Goal: Task Accomplishment & Management: Use online tool/utility

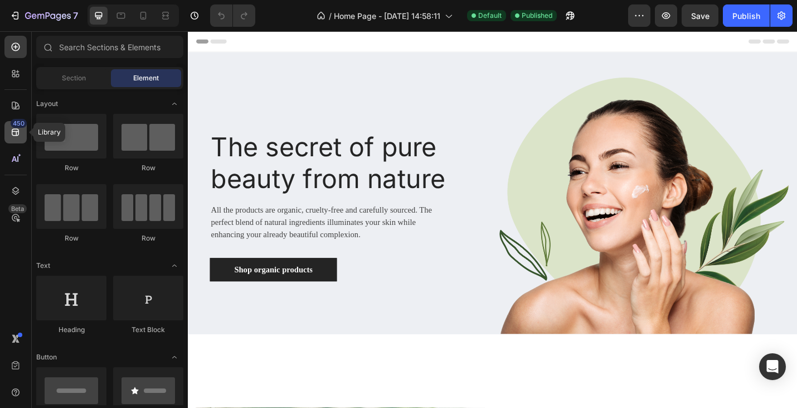
click at [17, 135] on icon at bounding box center [15, 132] width 7 height 7
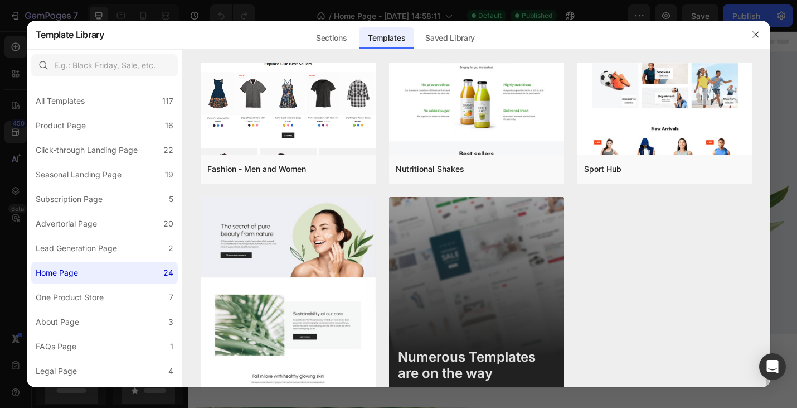
scroll to position [1327, 0]
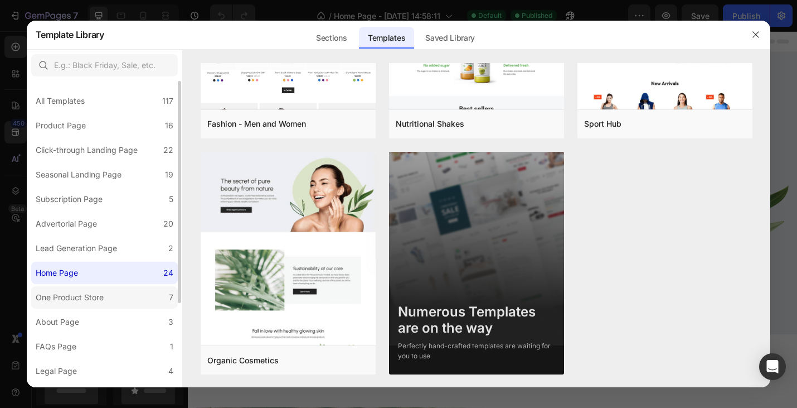
click at [107, 293] on div "One Product Store" at bounding box center [72, 297] width 72 height 13
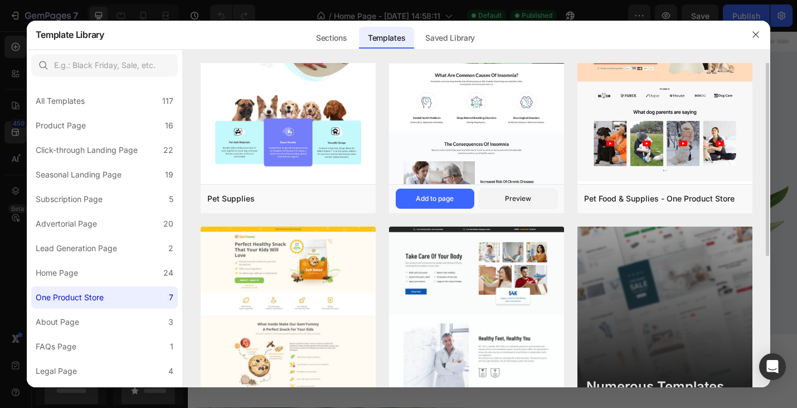
scroll to position [0, 0]
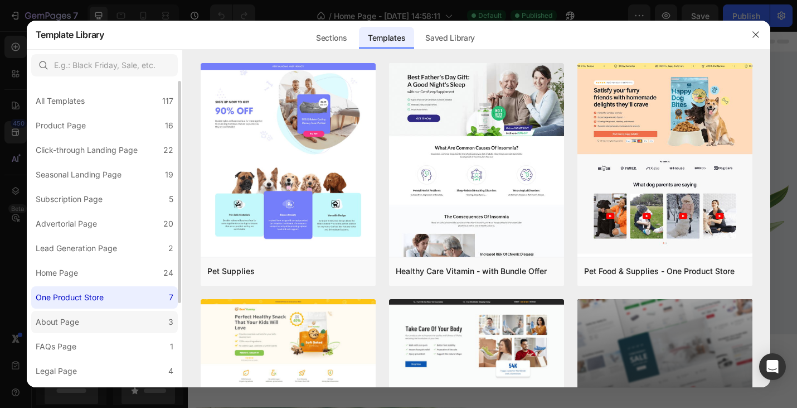
click at [76, 328] on label "About Page 3" at bounding box center [104, 322] width 147 height 22
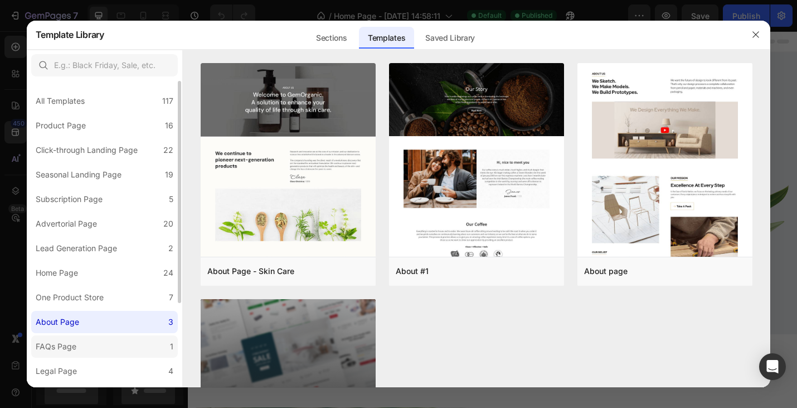
click at [89, 349] on label "FAQs Page 1" at bounding box center [104, 346] width 147 height 22
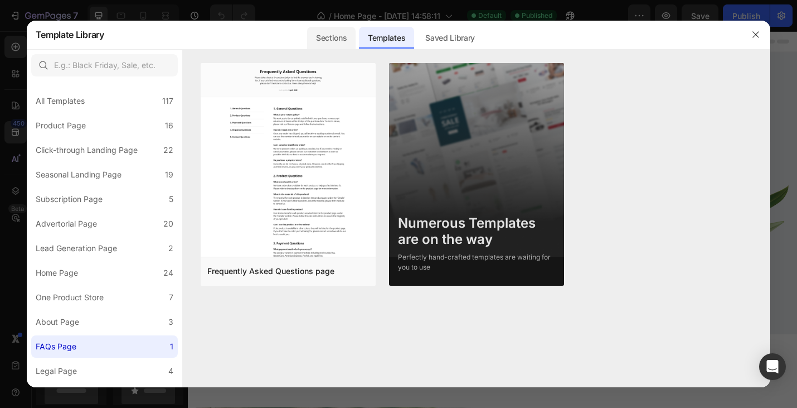
click at [330, 29] on div "Sections" at bounding box center [331, 38] width 49 height 22
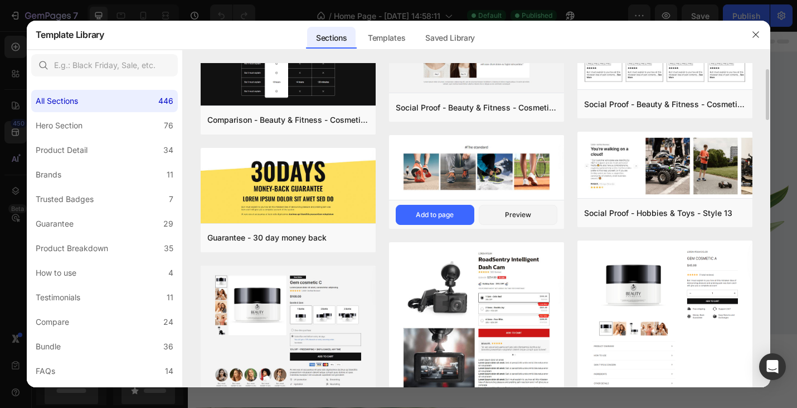
scroll to position [51, 0]
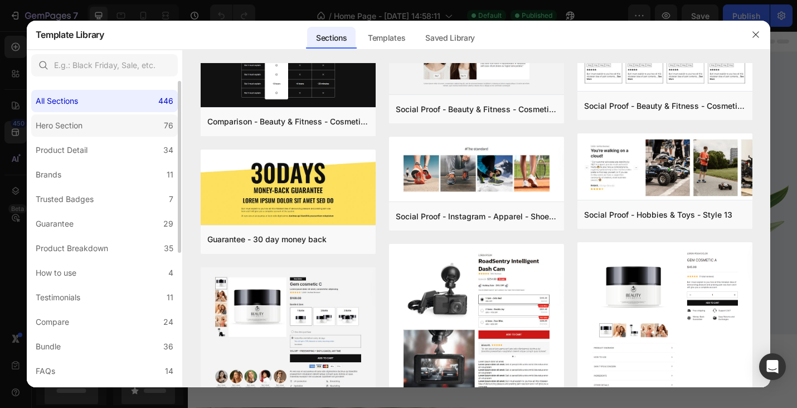
click at [96, 126] on label "Hero Section 76" at bounding box center [104, 125] width 147 height 22
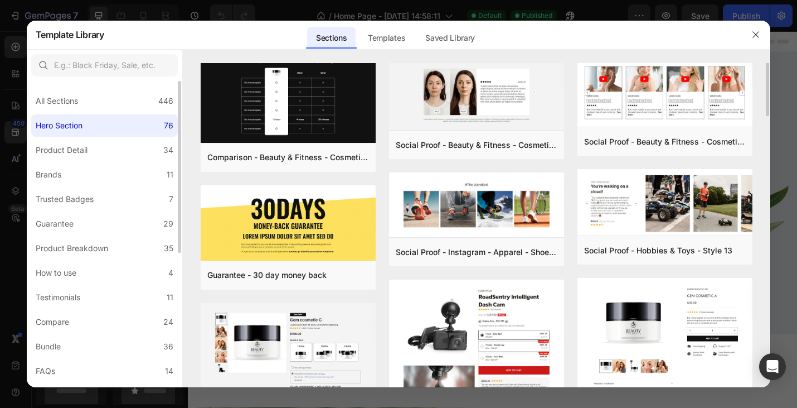
scroll to position [0, 0]
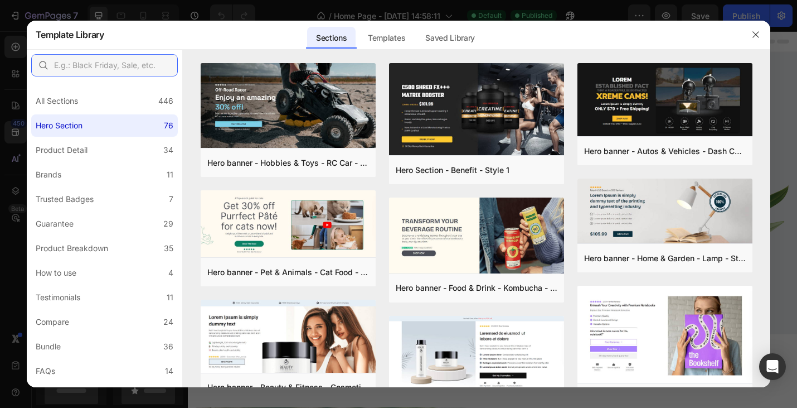
click at [92, 68] on input "text" at bounding box center [104, 65] width 147 height 22
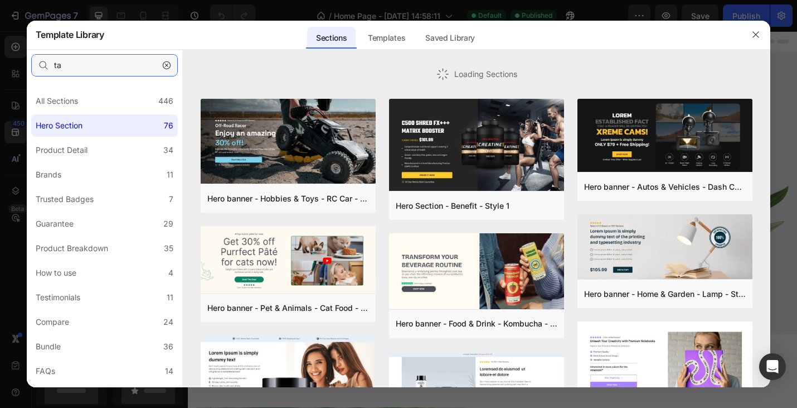
type input "tab"
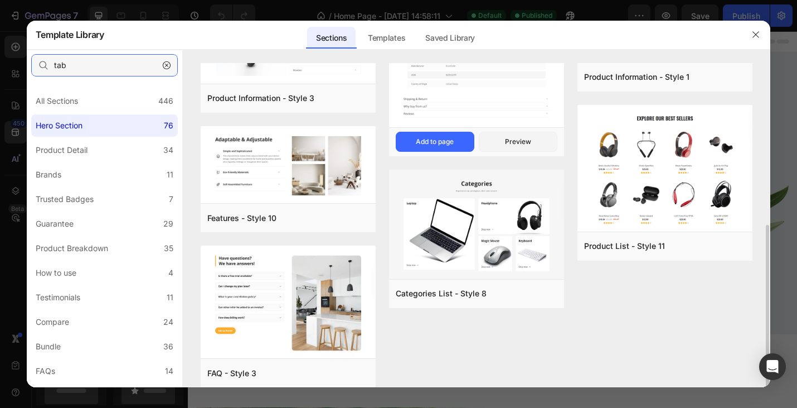
scroll to position [274, 0]
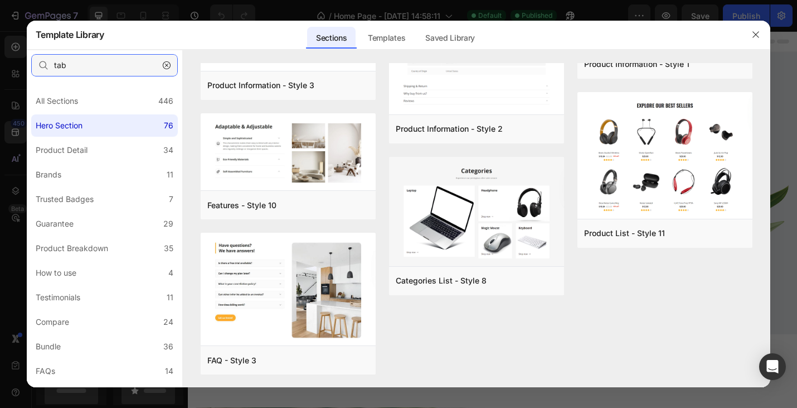
drag, startPoint x: 82, startPoint y: 66, endPoint x: 23, endPoint y: 56, distance: 60.0
click at [23, 56] on div "Template Library Sections Templates Existing pages Saved Library Templates Save…" at bounding box center [398, 204] width 797 height 408
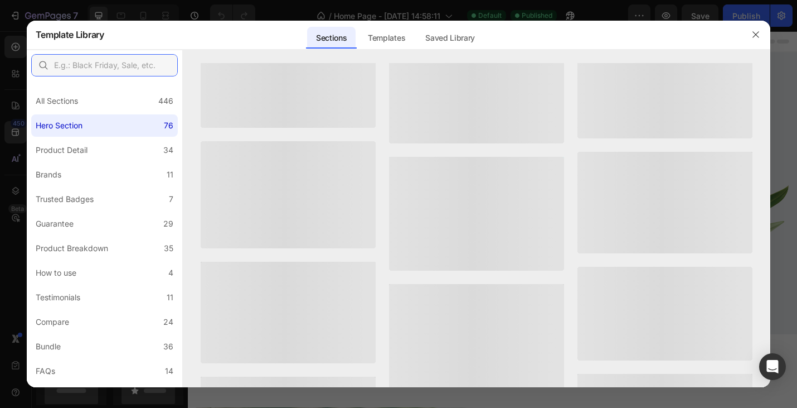
scroll to position [0, 0]
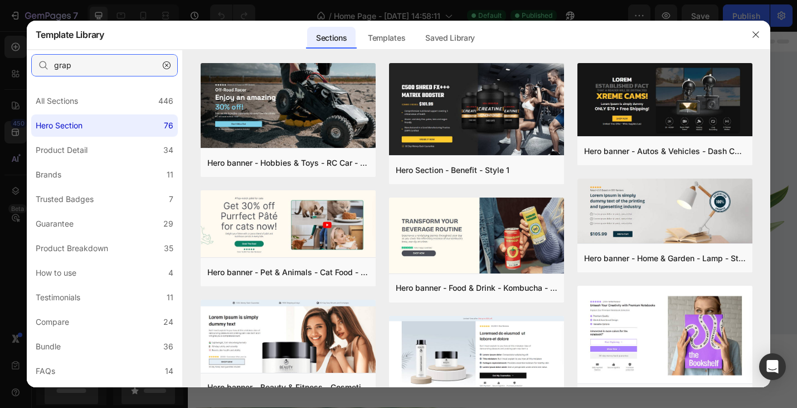
type input "graph"
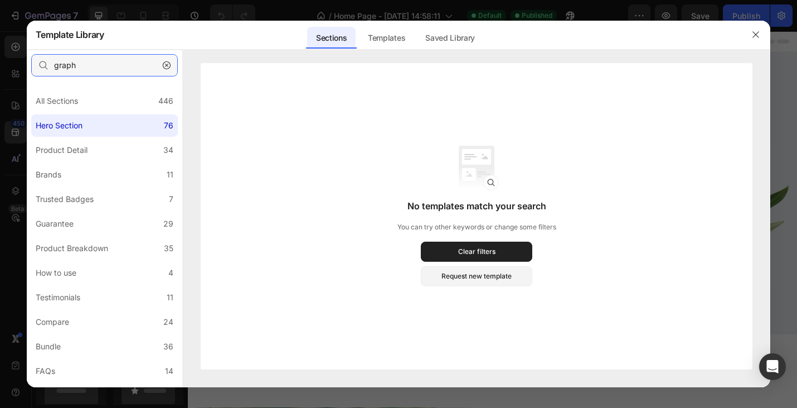
drag, startPoint x: 86, startPoint y: 68, endPoint x: -4, endPoint y: 54, distance: 91.4
click at [0, 0] on html "7 Version history / Home Page - [DATE] 14:58:11 Default Published Preview Save …" at bounding box center [398, 0] width 797 height 0
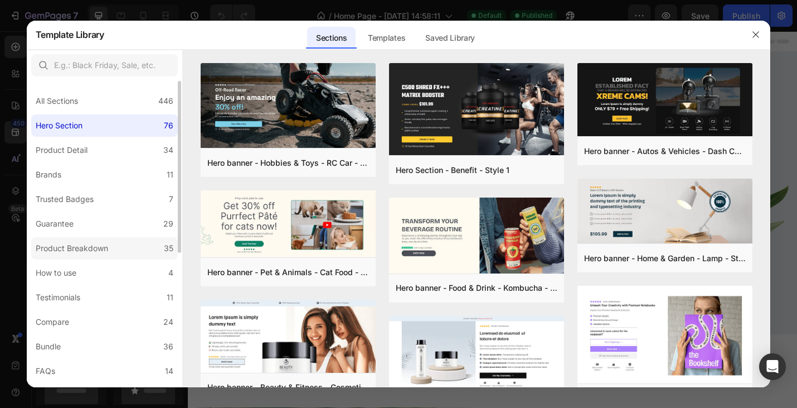
click at [122, 248] on label "Product Breakdown 35" at bounding box center [104, 248] width 147 height 22
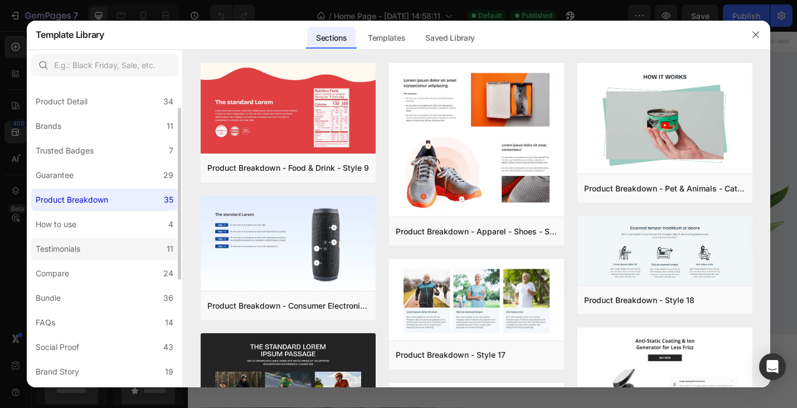
scroll to position [52, 0]
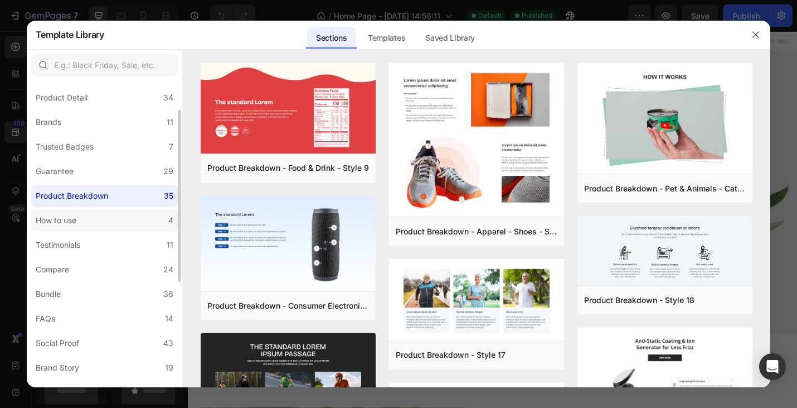
click at [90, 212] on label "How to use 4" at bounding box center [104, 220] width 147 height 22
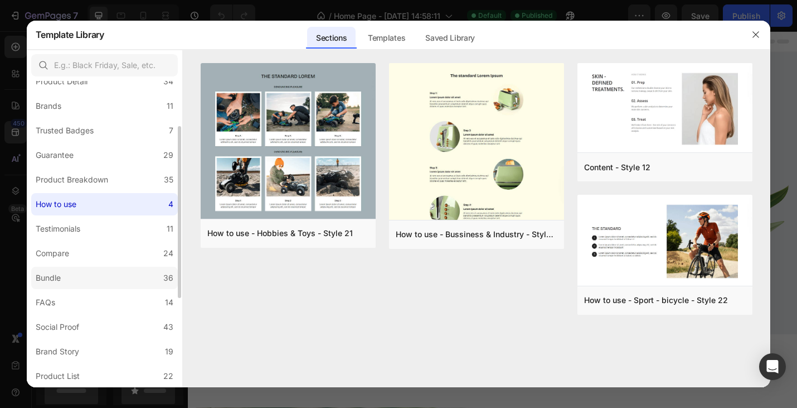
scroll to position [74, 0]
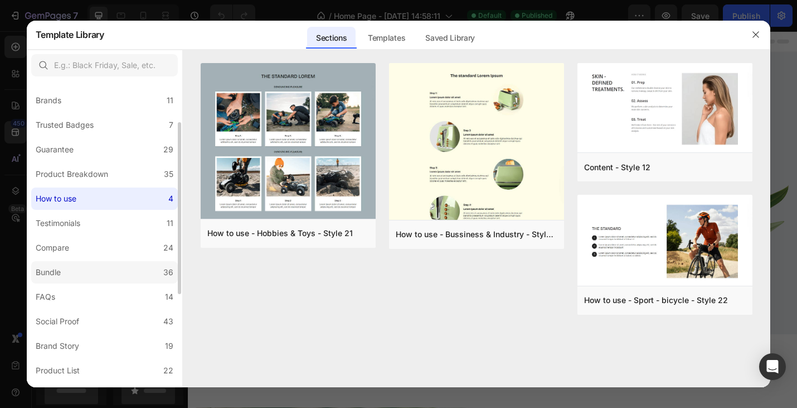
click at [80, 266] on label "Bundle 36" at bounding box center [104, 272] width 147 height 22
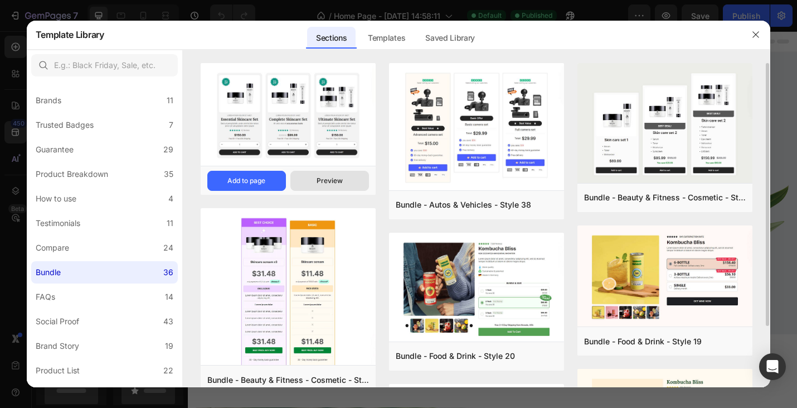
click at [341, 181] on div "Preview" at bounding box center [330, 181] width 26 height 10
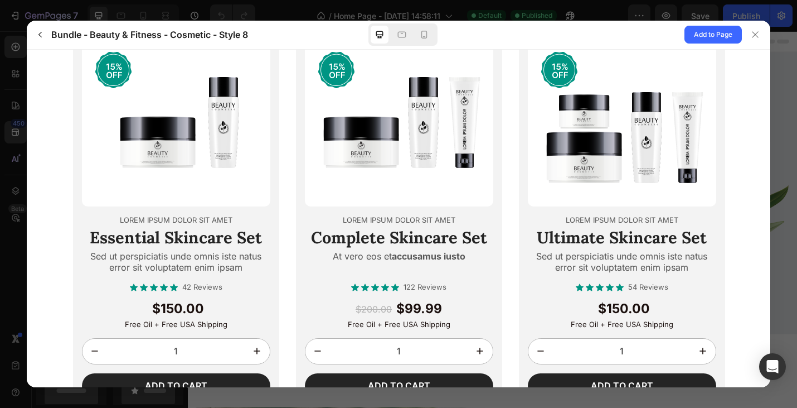
scroll to position [0, 0]
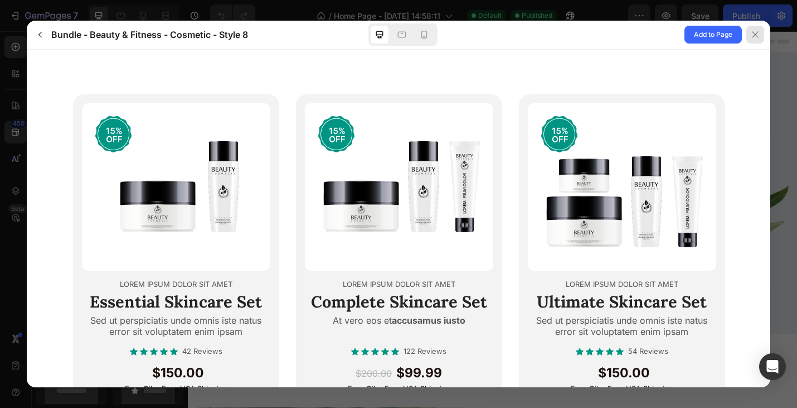
click at [754, 38] on icon at bounding box center [755, 34] width 9 height 9
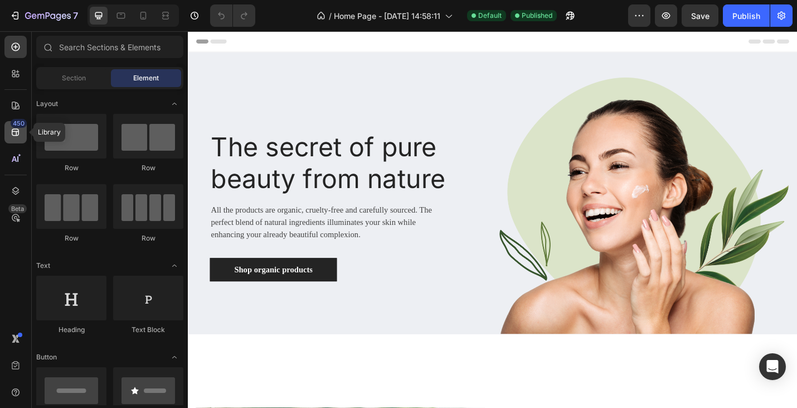
click at [22, 138] on div "450" at bounding box center [15, 132] width 22 height 22
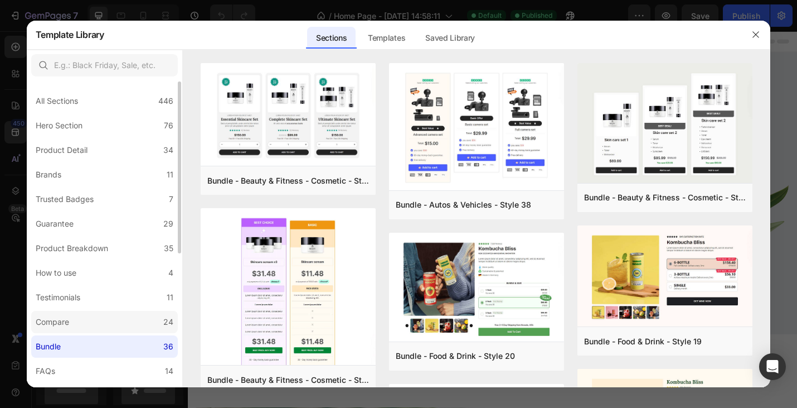
scroll to position [240, 0]
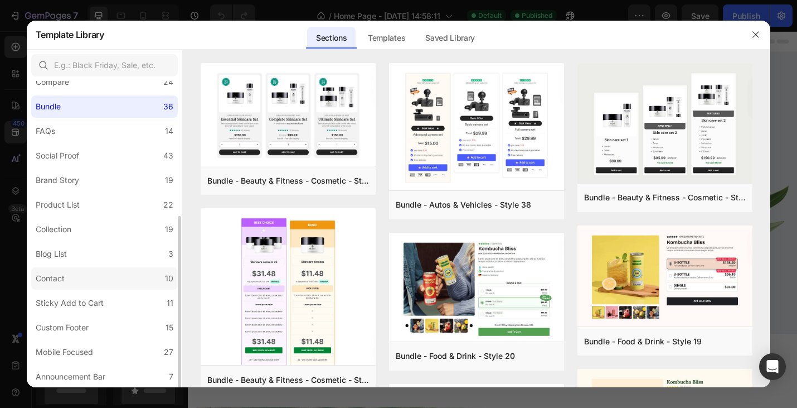
click at [80, 275] on label "Contact 10" at bounding box center [104, 278] width 147 height 22
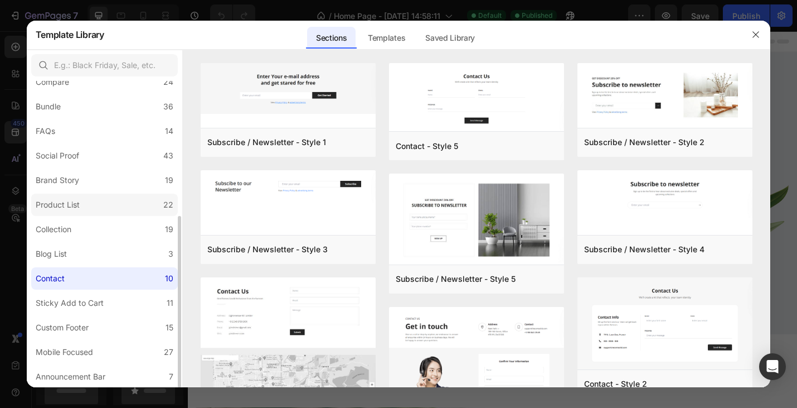
click at [80, 211] on div "Product List" at bounding box center [60, 204] width 49 height 13
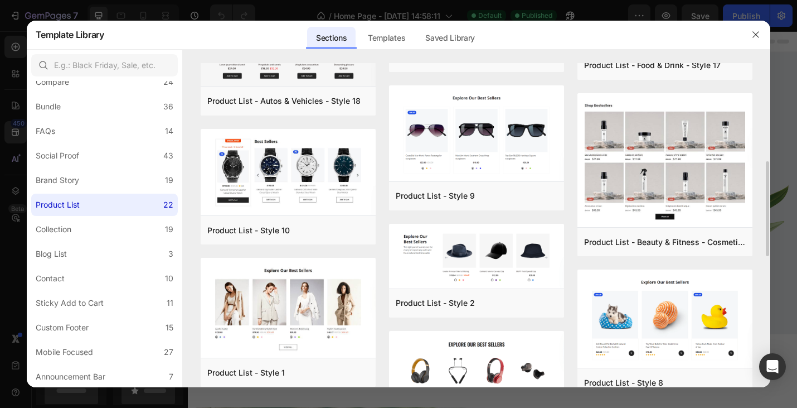
scroll to position [782, 0]
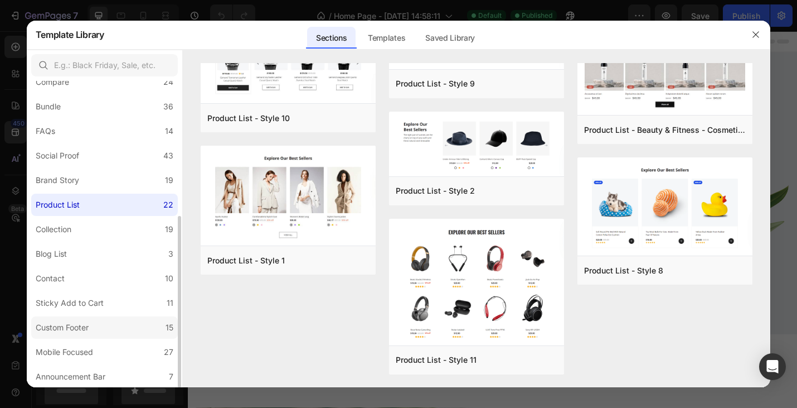
click at [111, 330] on label "Custom Footer 15" at bounding box center [104, 327] width 147 height 22
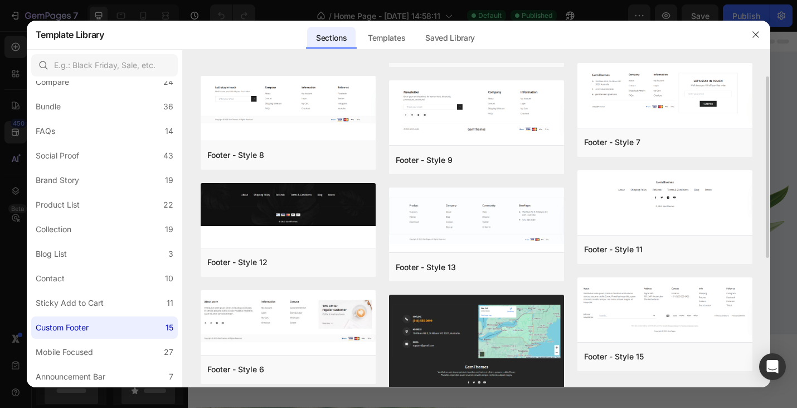
scroll to position [256, 0]
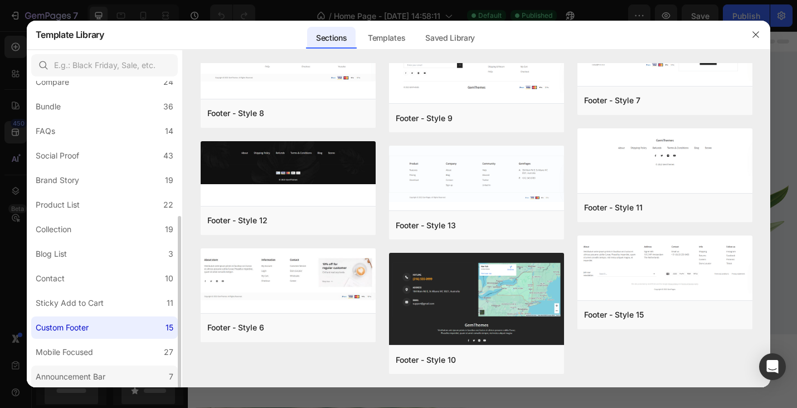
click at [98, 373] on div "Announcement Bar" at bounding box center [71, 376] width 70 height 13
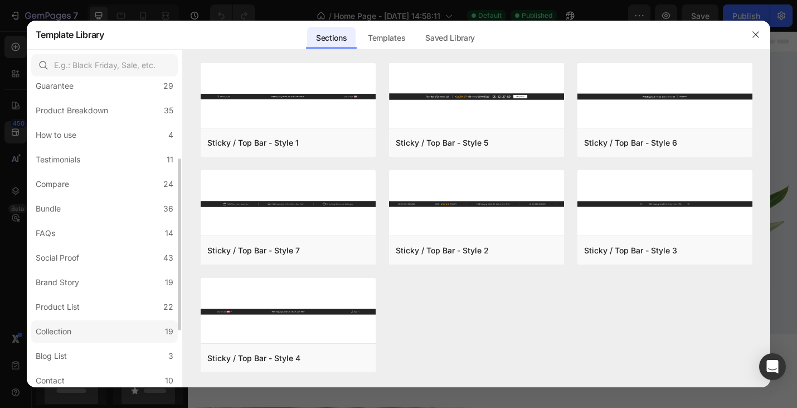
scroll to position [0, 0]
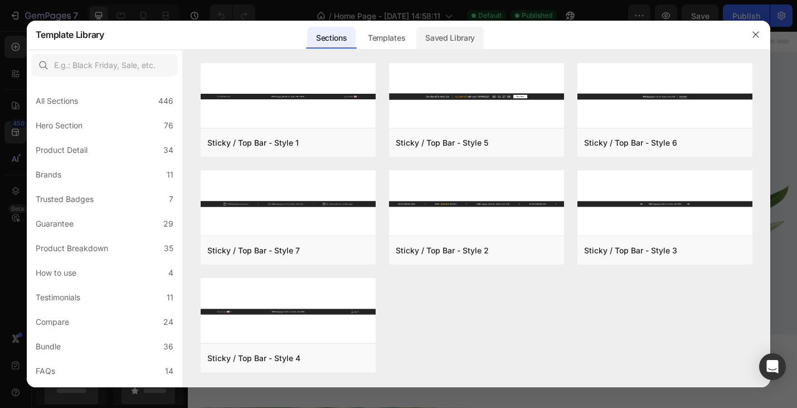
click at [471, 44] on div "Saved Library" at bounding box center [450, 38] width 67 height 22
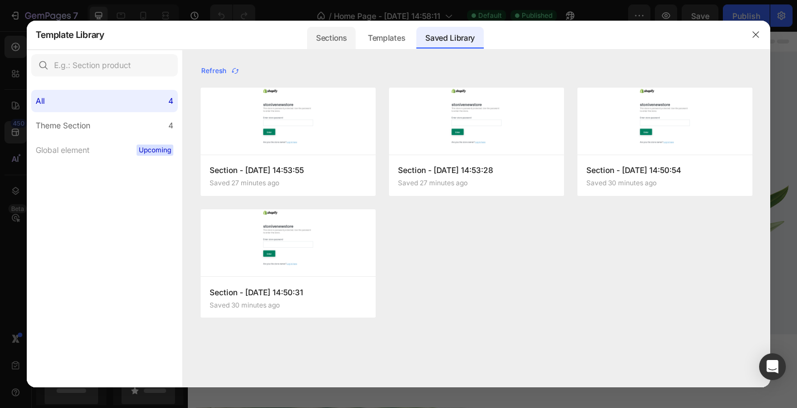
click at [313, 37] on div "Sections" at bounding box center [331, 38] width 49 height 22
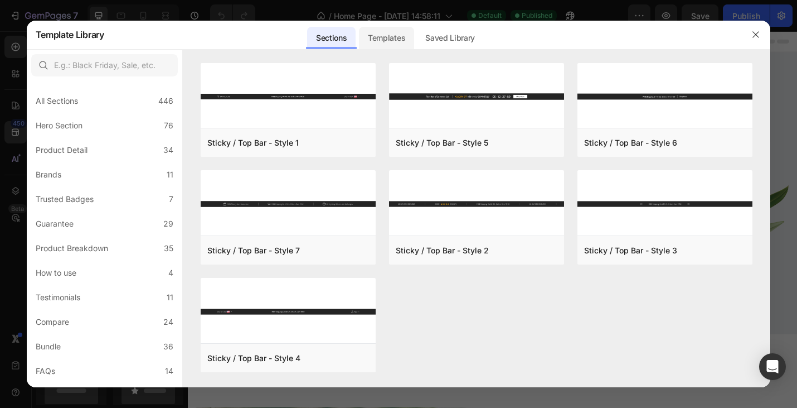
click at [393, 40] on div "Templates" at bounding box center [386, 38] width 55 height 22
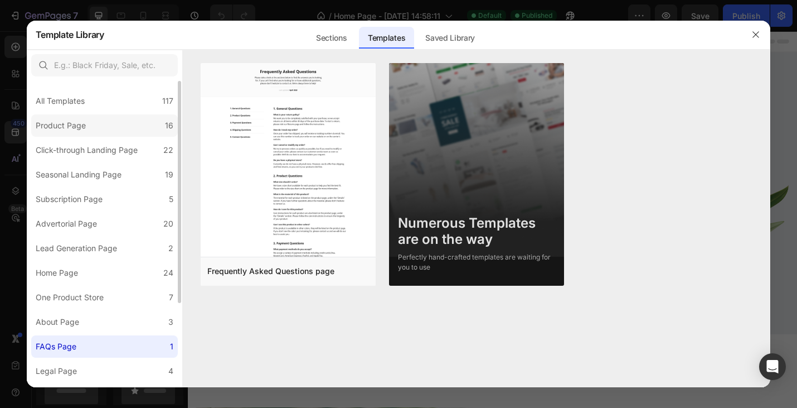
click at [79, 127] on div "Product Page" at bounding box center [61, 125] width 50 height 13
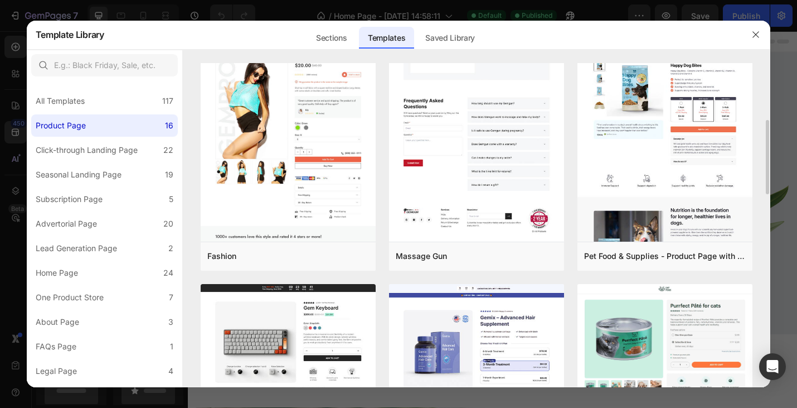
scroll to position [251, 0]
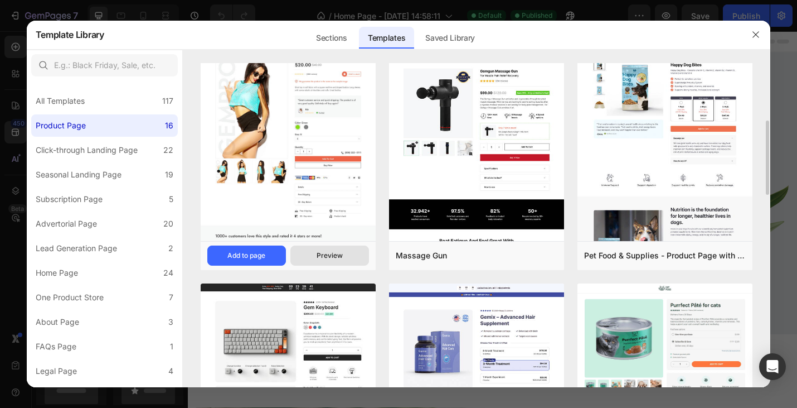
click at [337, 256] on div "Preview" at bounding box center [330, 255] width 26 height 10
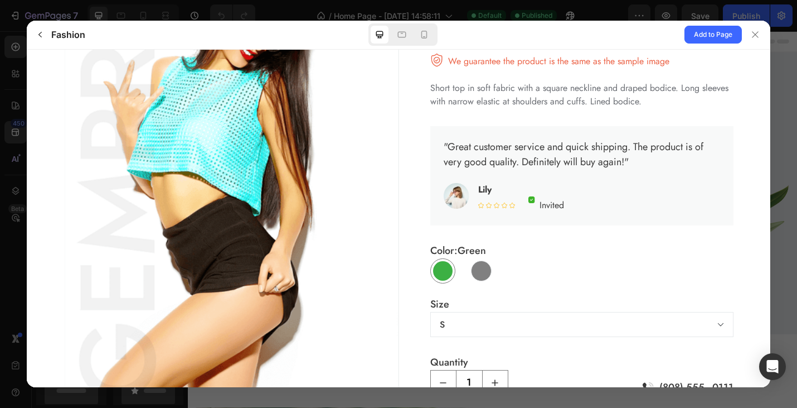
scroll to position [159, 0]
